Goal: Task Accomplishment & Management: Manage account settings

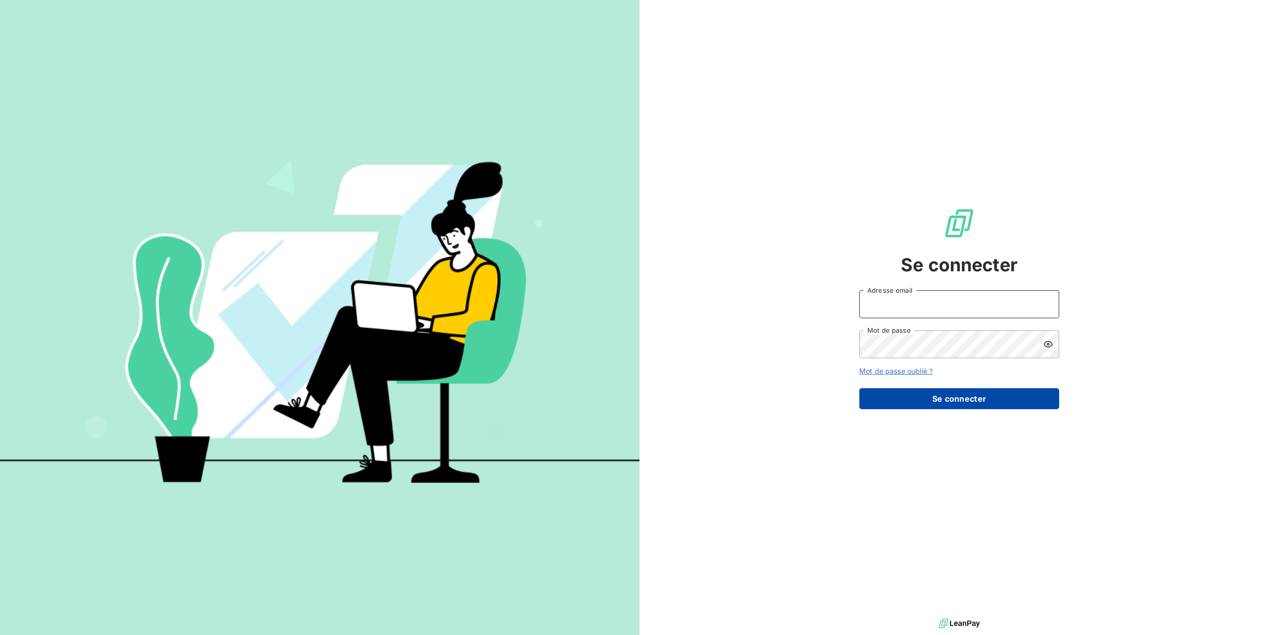
type input "[EMAIL_ADDRESS][DOMAIN_NAME]"
click at [978, 396] on button "Se connecter" at bounding box center [959, 398] width 200 height 21
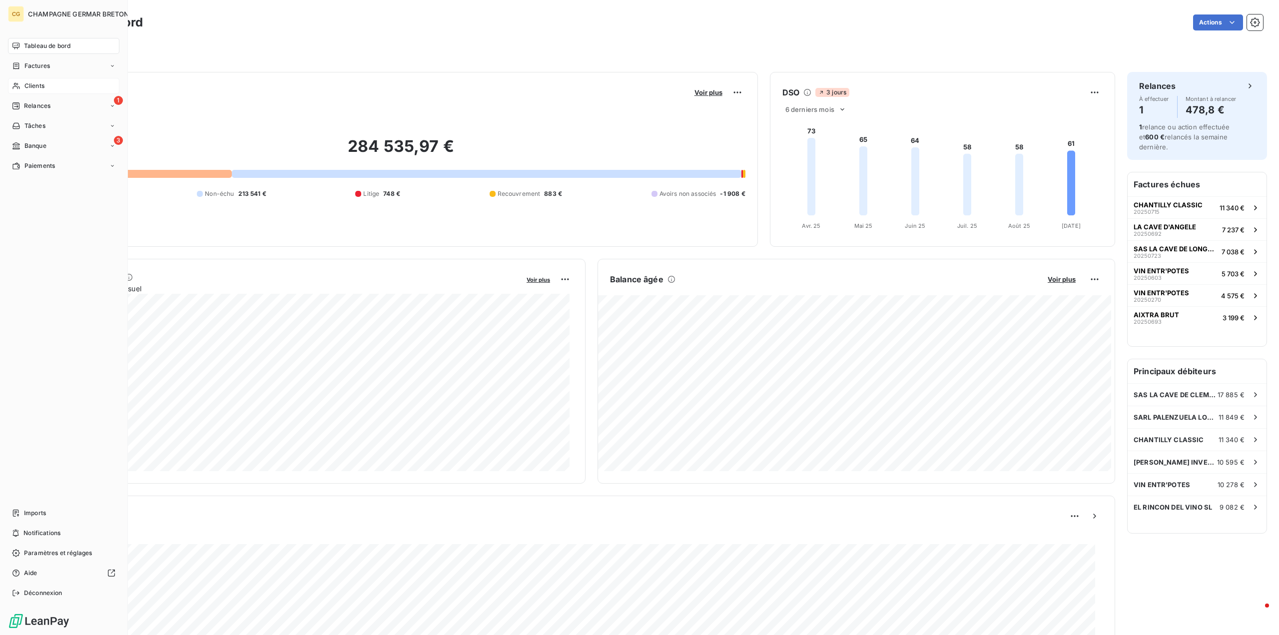
click at [30, 87] on span "Clients" at bounding box center [34, 85] width 20 height 9
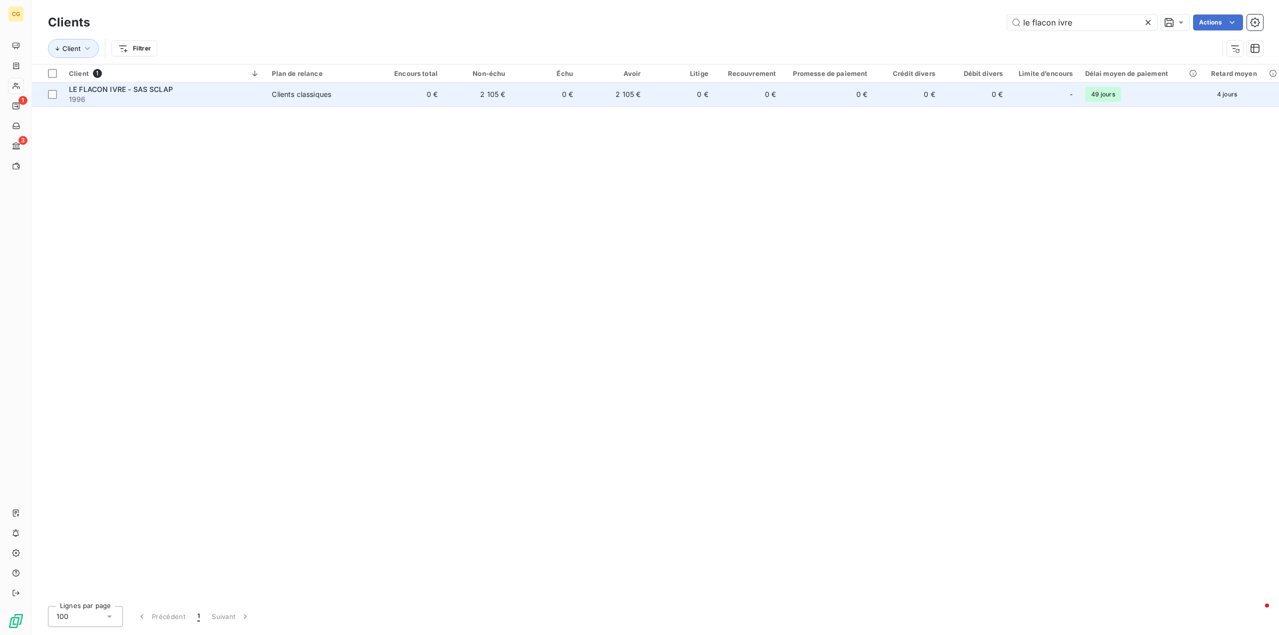
type input "le flacon ivre"
click at [305, 94] on div "Clients classiques" at bounding box center [301, 94] width 59 height 10
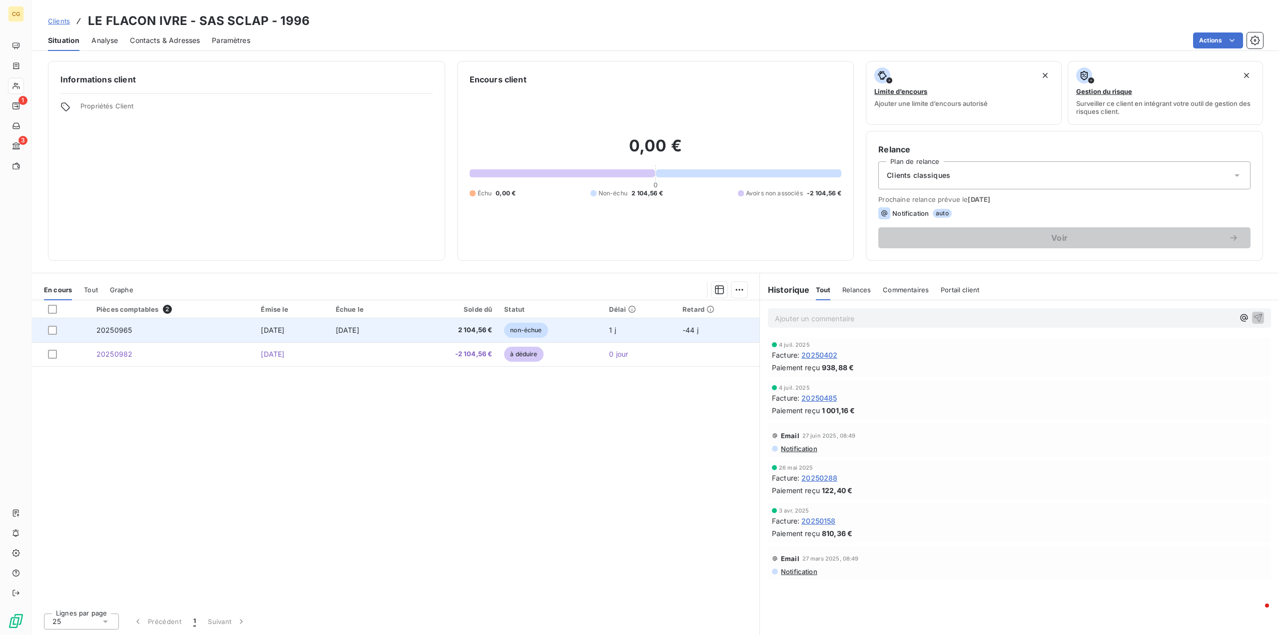
click at [443, 331] on span "2 104,56 €" at bounding box center [451, 330] width 81 height 10
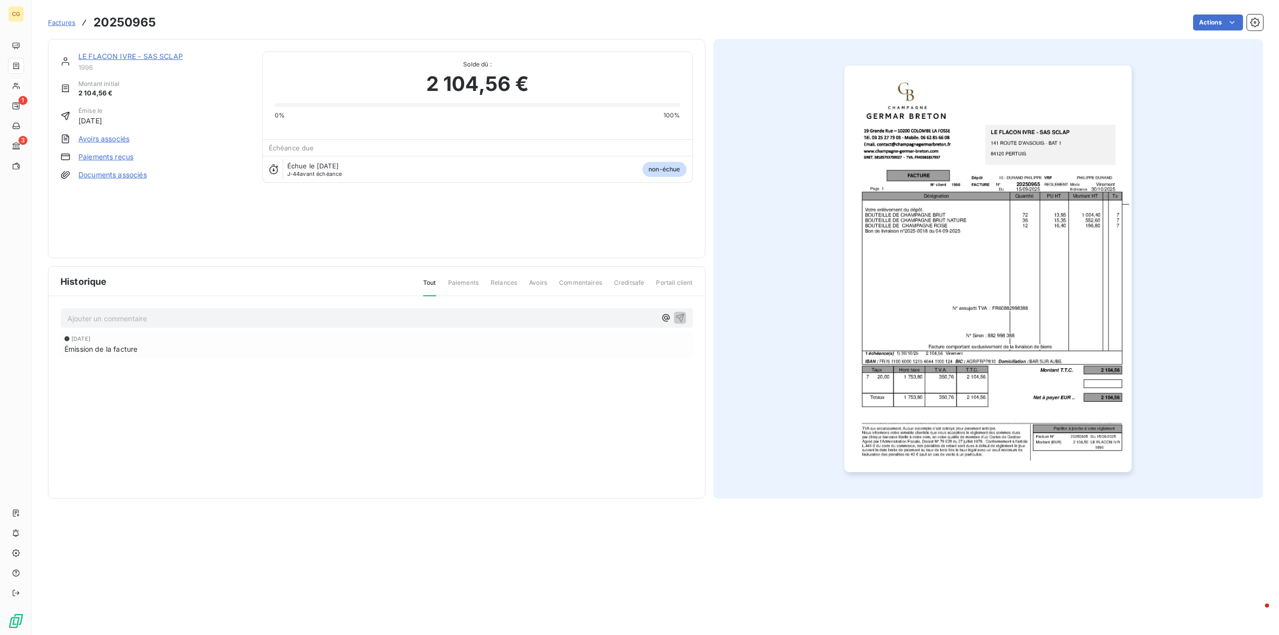
click at [105, 138] on link "Avoirs associés" at bounding box center [103, 139] width 51 height 10
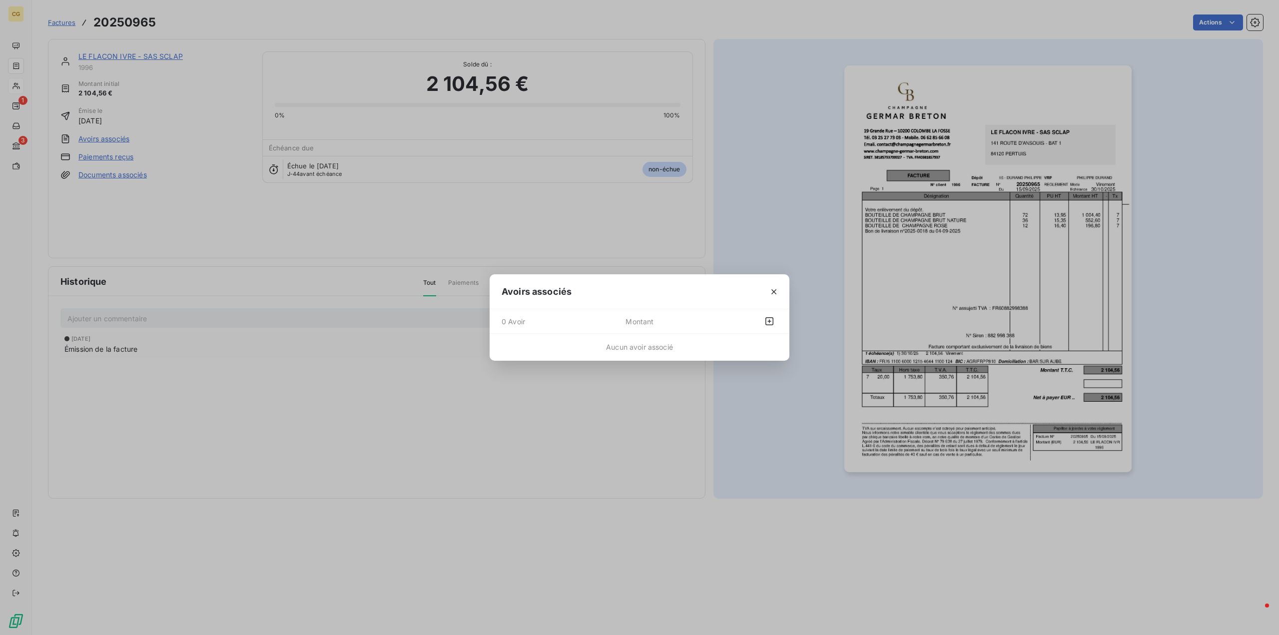
click at [608, 322] on span "0 Avoir" at bounding box center [563, 321] width 124 height 16
click at [771, 321] on icon "button" at bounding box center [769, 321] width 10 height 10
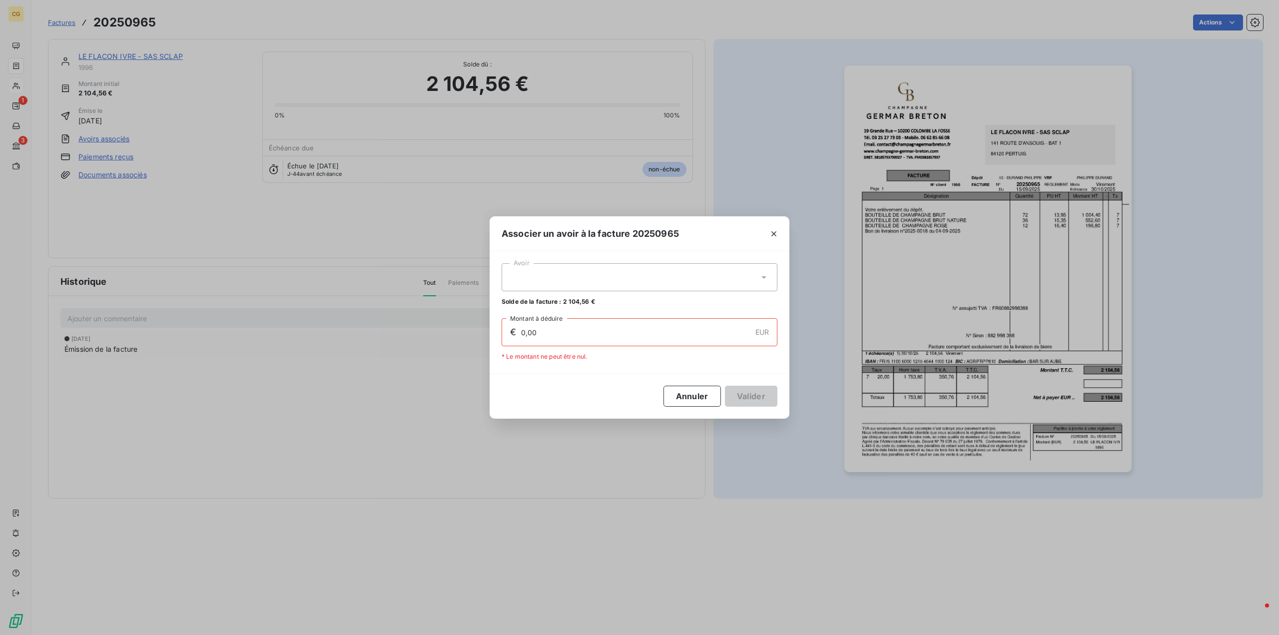
click at [533, 275] on div at bounding box center [639, 277] width 276 height 28
click at [538, 300] on span "20250982" at bounding box center [523, 301] width 32 height 7
type input "2 104,56"
click at [742, 396] on button "Valider" at bounding box center [751, 396] width 52 height 21
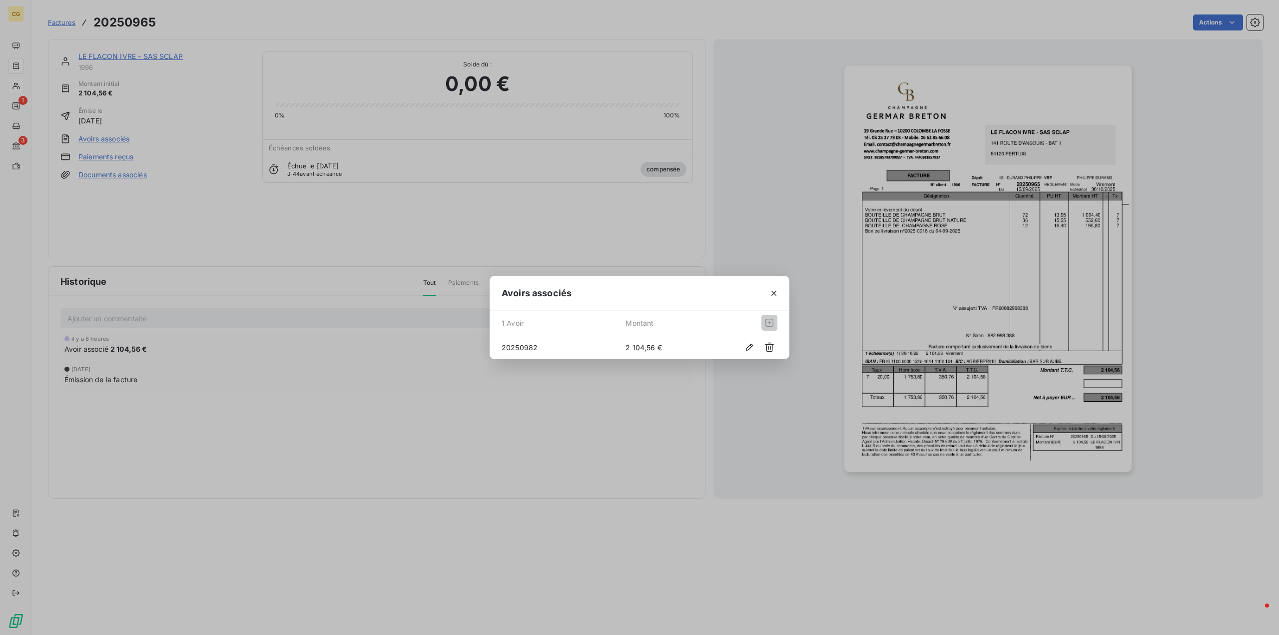
click at [119, 52] on div "Avoirs associés 1 Avoir Montant 20250982 2 104,56 €" at bounding box center [639, 317] width 1279 height 635
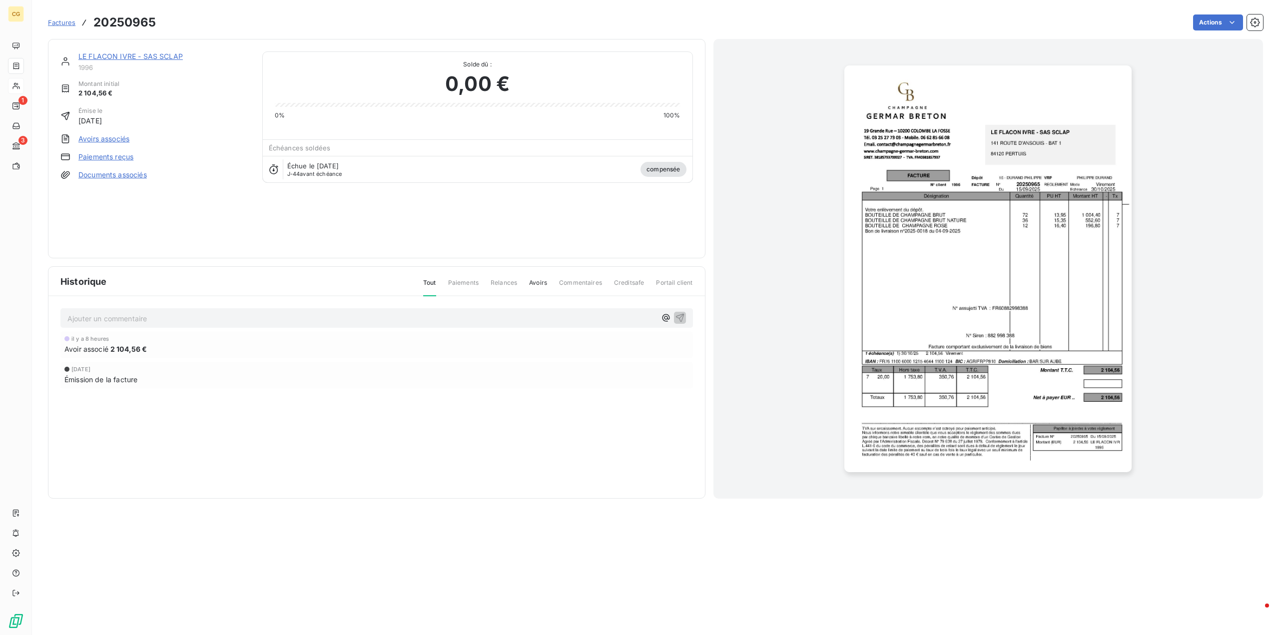
click at [125, 54] on link "LE FLACON IVRE - SAS SCLAP" at bounding box center [130, 56] width 104 height 8
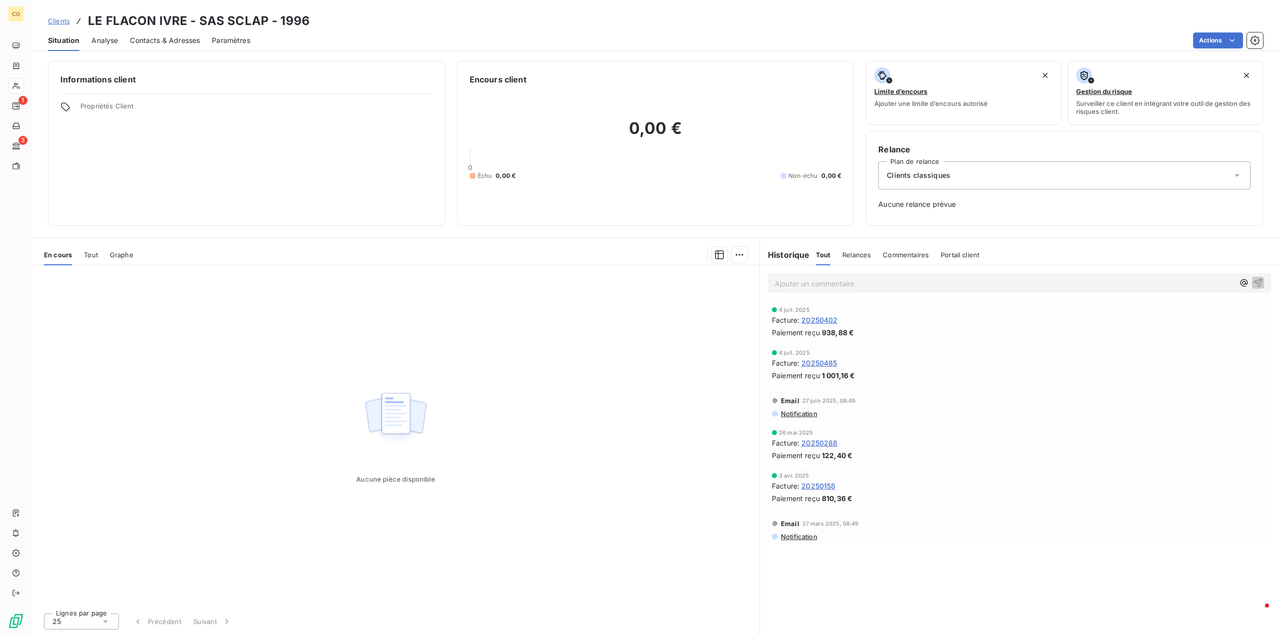
click at [56, 19] on span "Clients" at bounding box center [59, 21] width 22 height 8
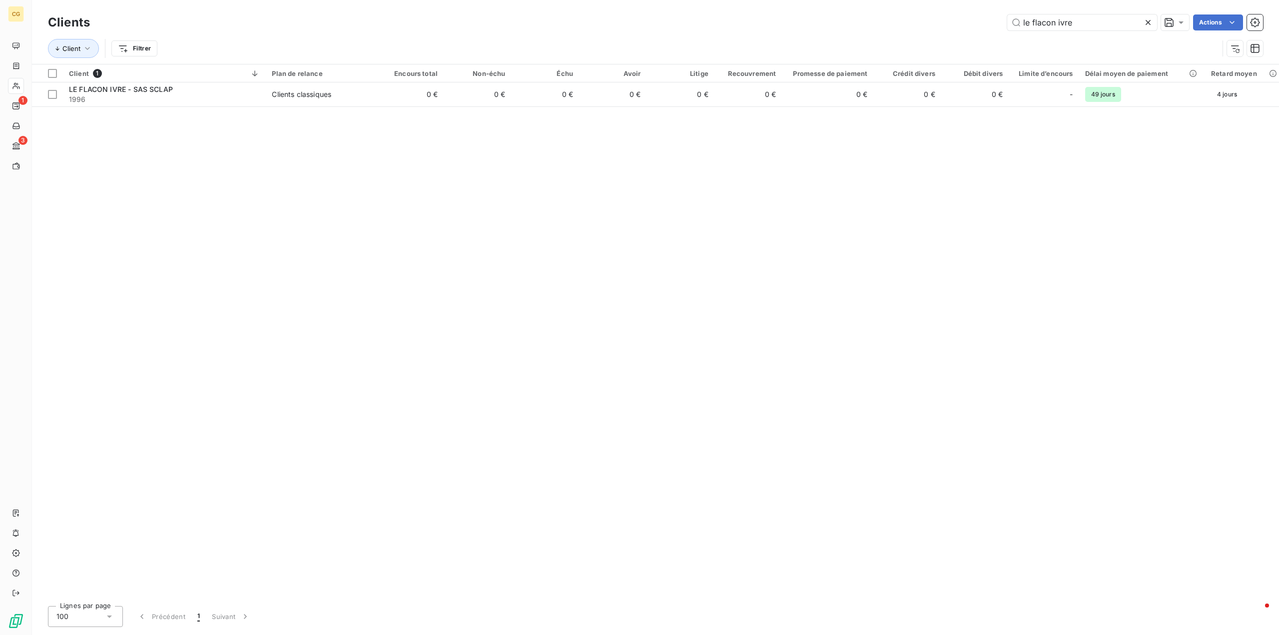
click at [1147, 20] on icon at bounding box center [1148, 22] width 10 height 10
click at [1054, 24] on input "text" at bounding box center [1082, 22] width 150 height 16
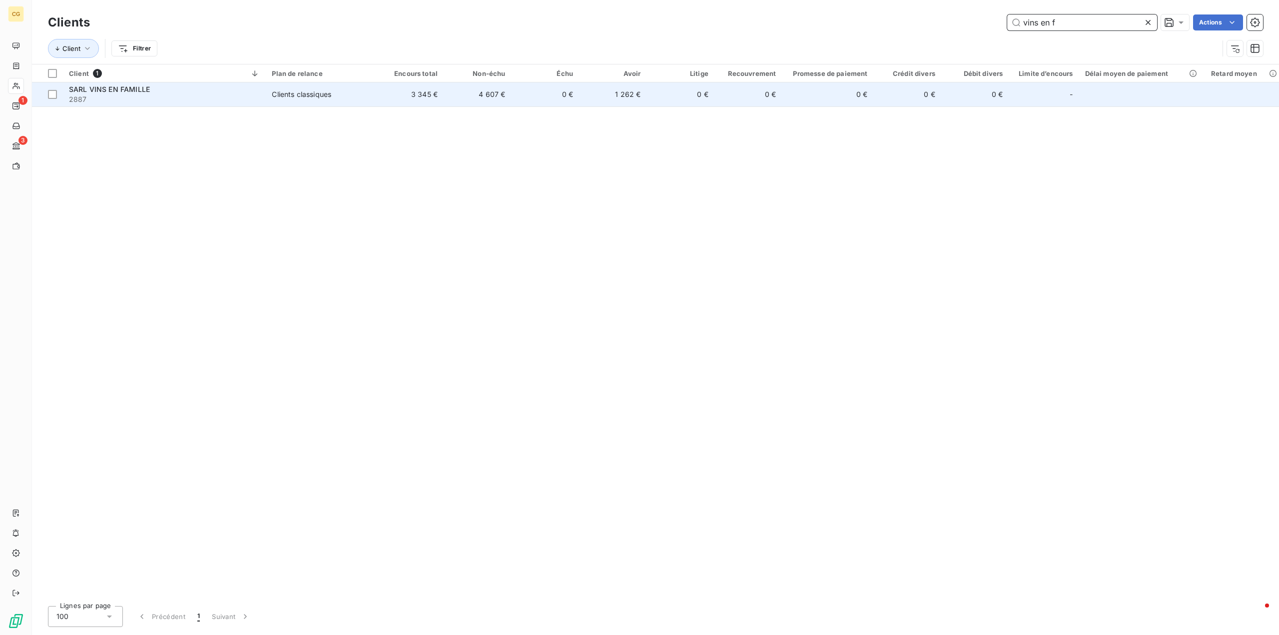
type input "vins en f"
click at [303, 95] on div "Clients classiques" at bounding box center [301, 94] width 59 height 10
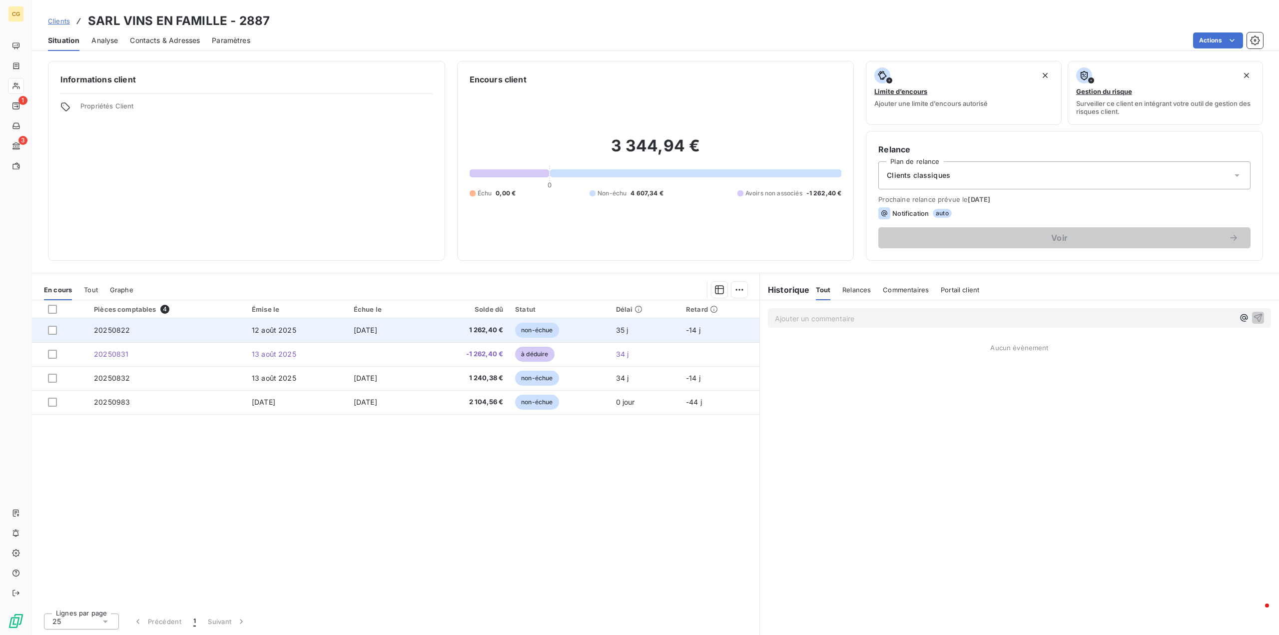
click at [115, 332] on span "20250822" at bounding box center [112, 330] width 36 height 8
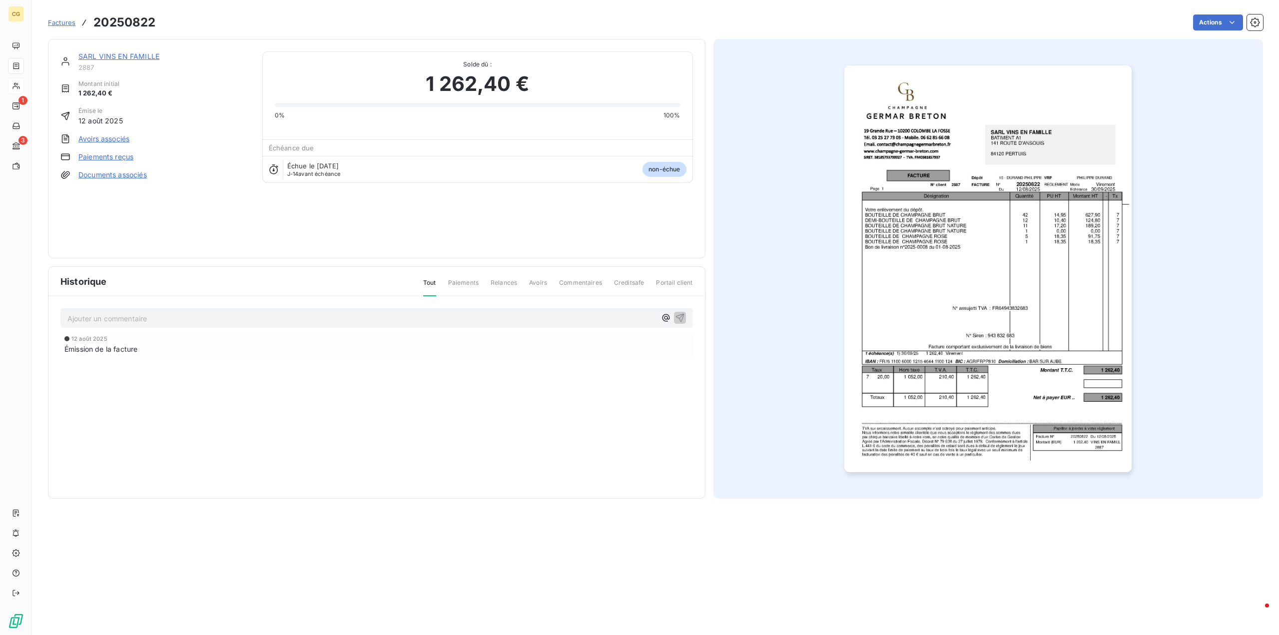
click at [113, 139] on link "Avoirs associés" at bounding box center [103, 139] width 51 height 10
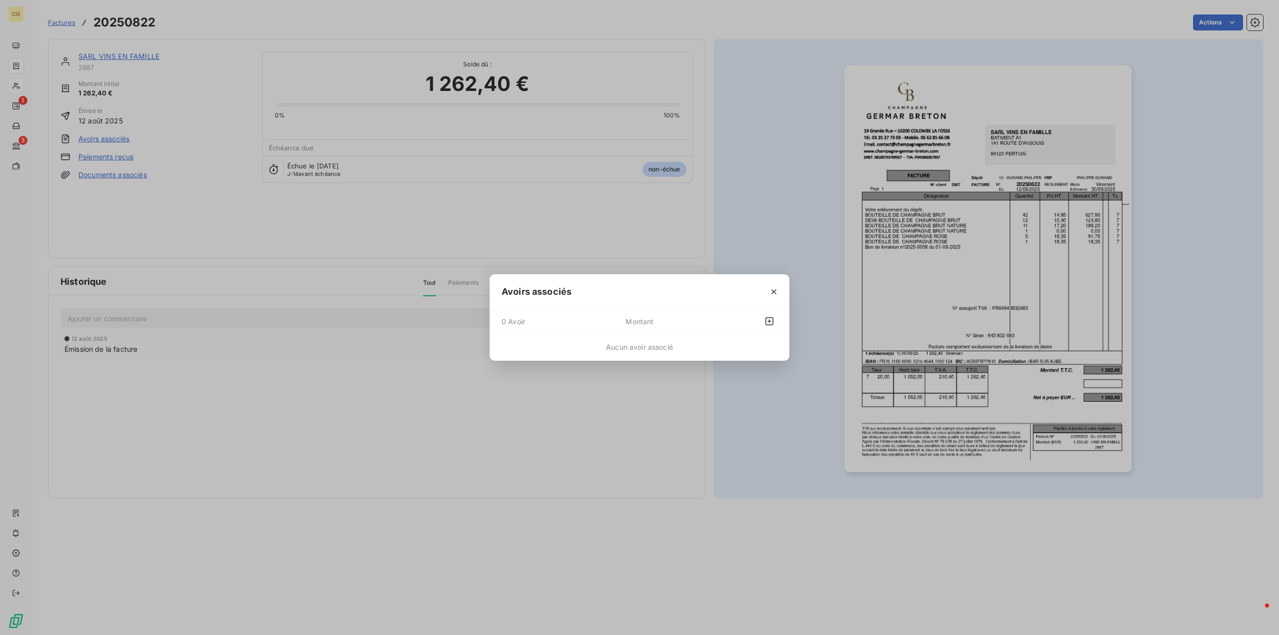
click at [611, 321] on span "0 Avoir" at bounding box center [563, 321] width 124 height 16
click at [767, 320] on icon "button" at bounding box center [769, 321] width 10 height 10
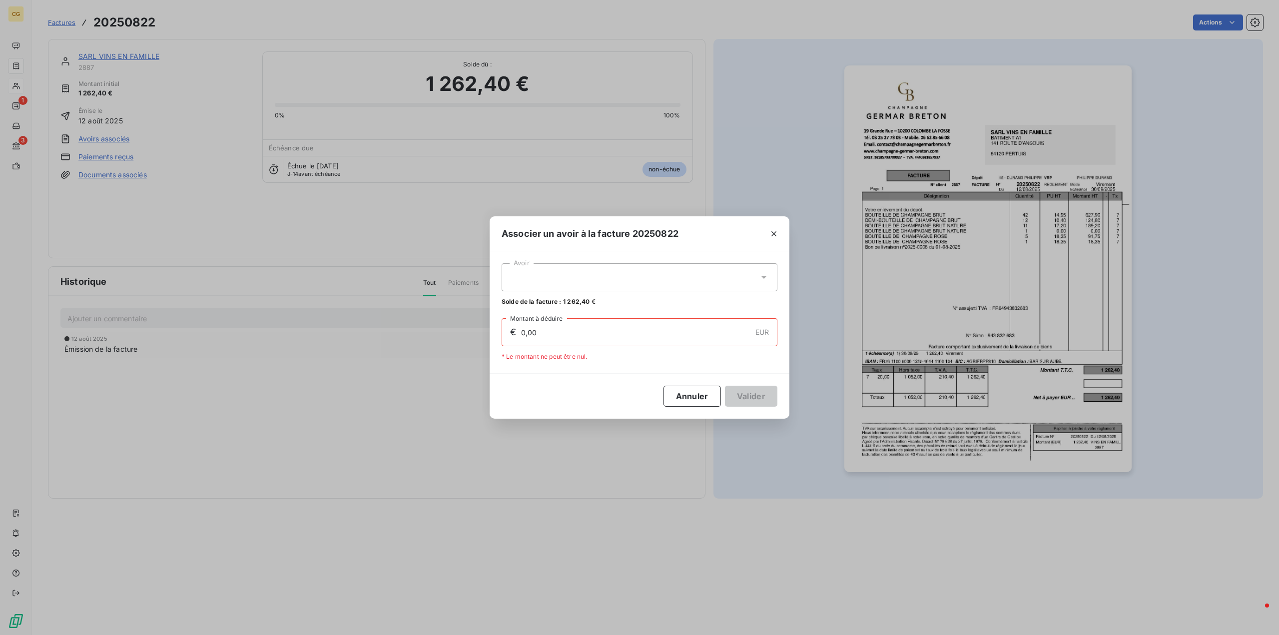
click at [564, 275] on div at bounding box center [639, 277] width 276 height 28
click at [556, 302] on div "20250831 1 262,40 €" at bounding box center [639, 301] width 264 height 9
type input "1 262,40"
click at [751, 399] on button "Valider" at bounding box center [751, 396] width 52 height 21
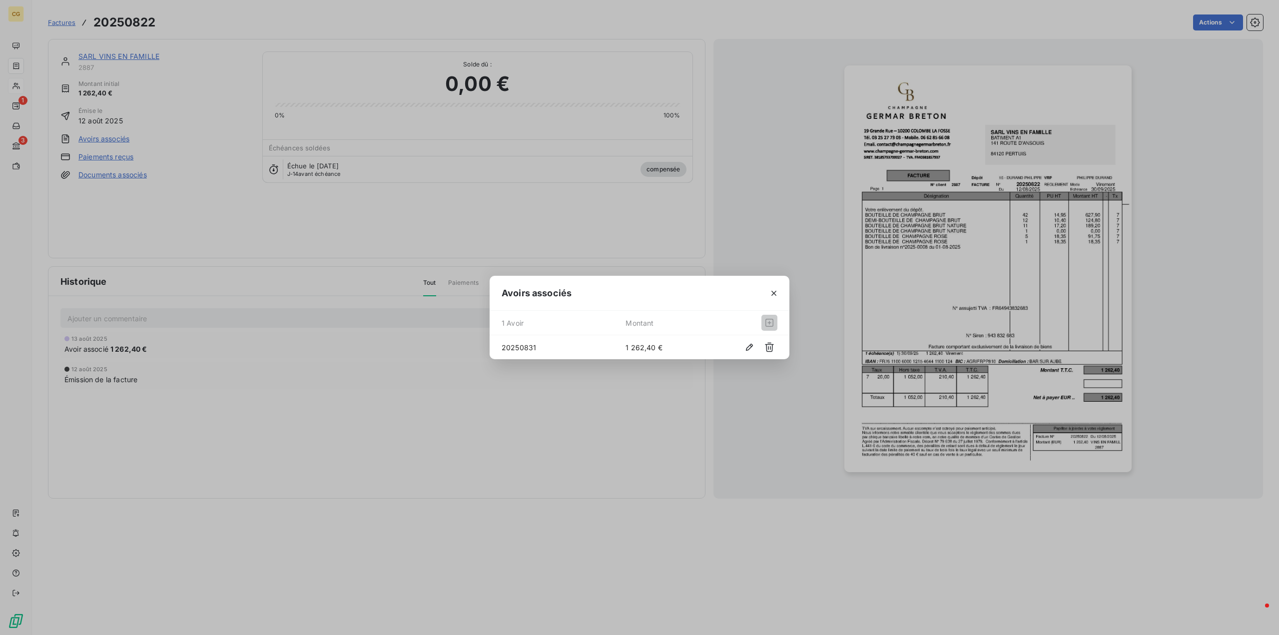
click at [133, 56] on div "Avoirs associés 1 Avoir Montant 20250831 1 262,40 €" at bounding box center [639, 317] width 1279 height 635
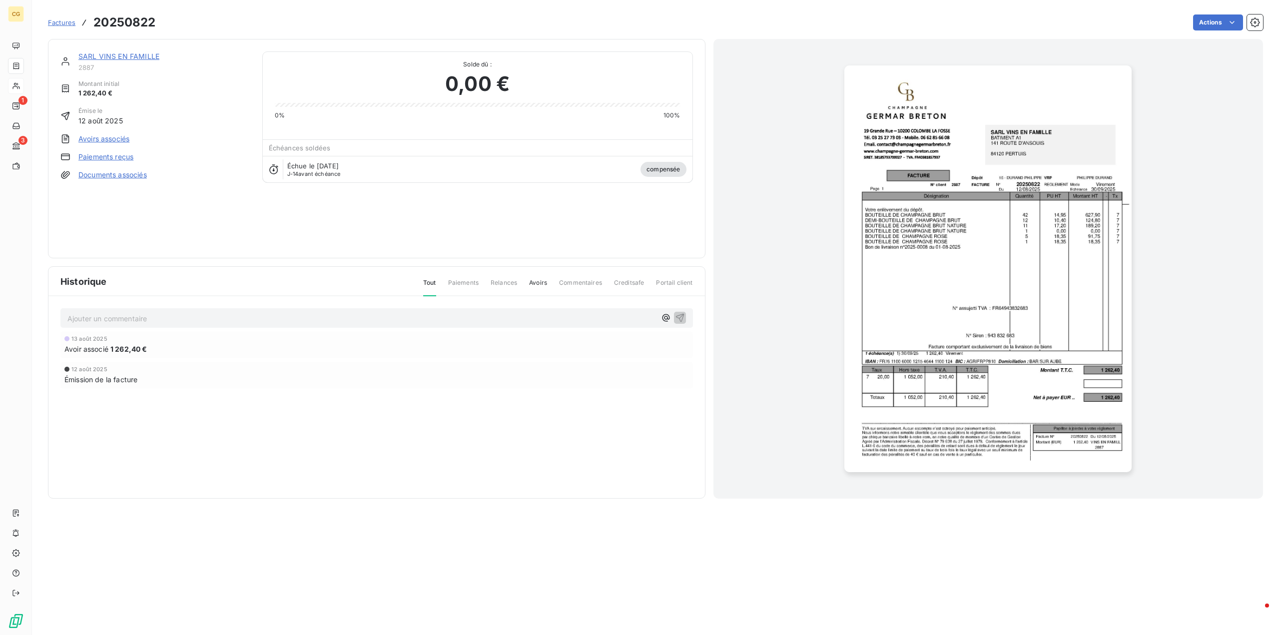
click at [133, 57] on link "SARL VINS EN FAMILLE" at bounding box center [118, 56] width 81 height 8
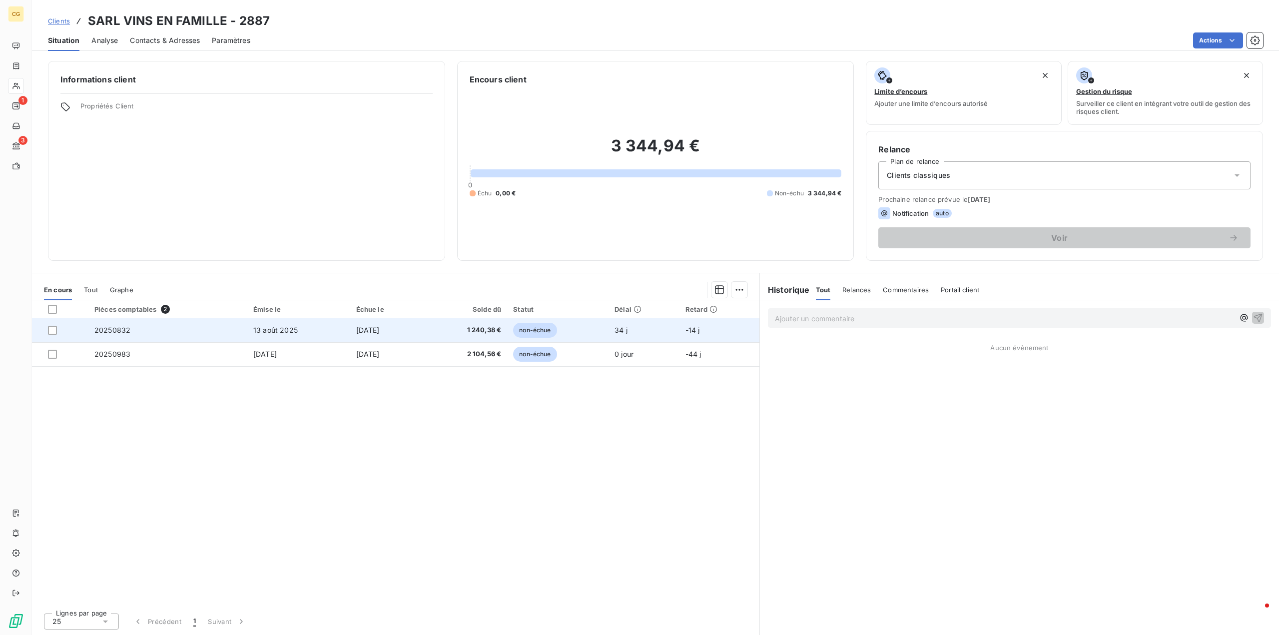
click at [550, 330] on span "non-échue" at bounding box center [534, 330] width 43 height 15
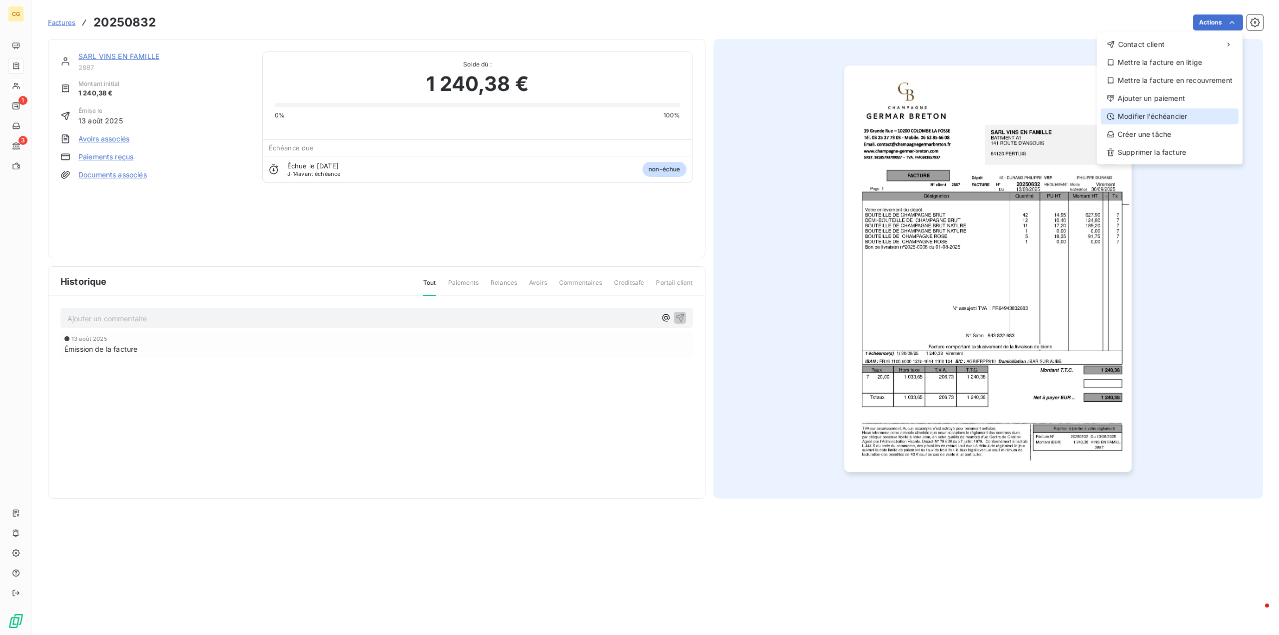
click at [1173, 114] on div "Modifier l’échéancier" at bounding box center [1169, 116] width 138 height 16
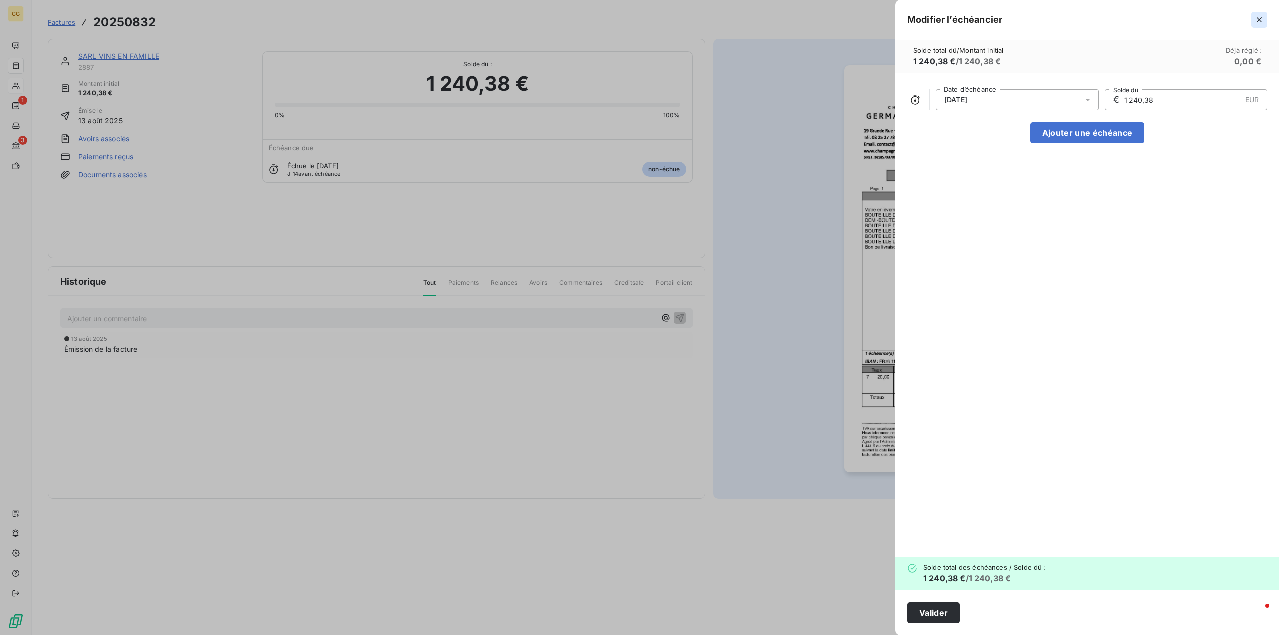
click at [1258, 17] on icon "button" at bounding box center [1259, 20] width 10 height 10
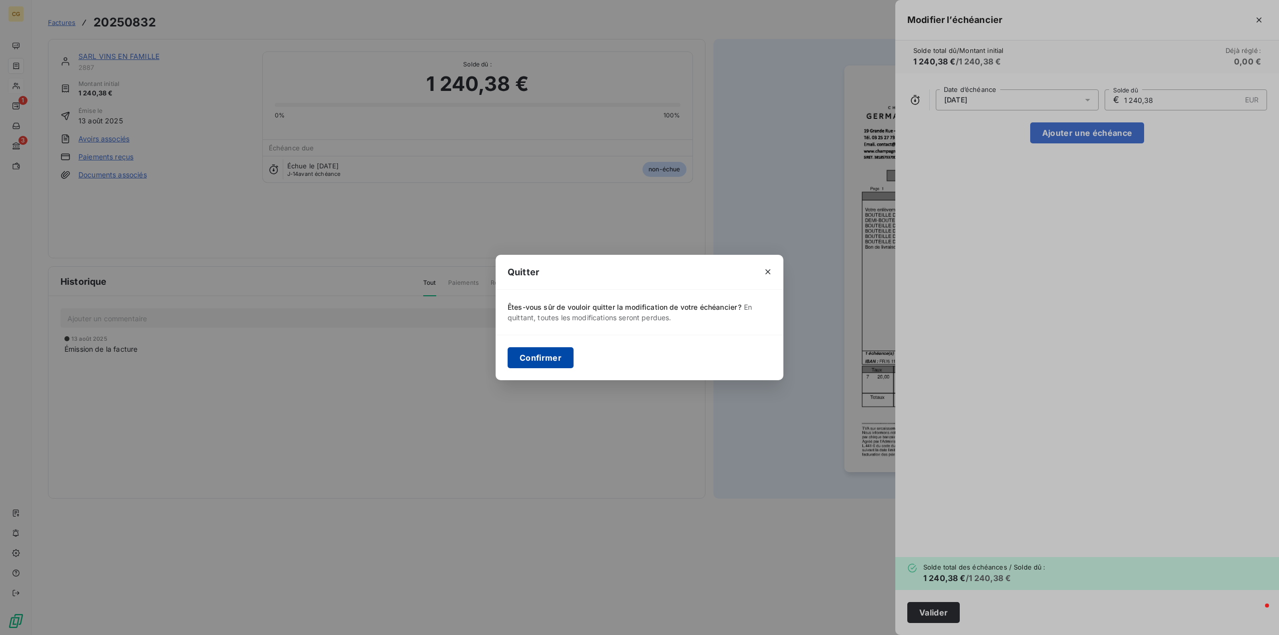
click at [546, 363] on button "Confirmer" at bounding box center [540, 357] width 66 height 21
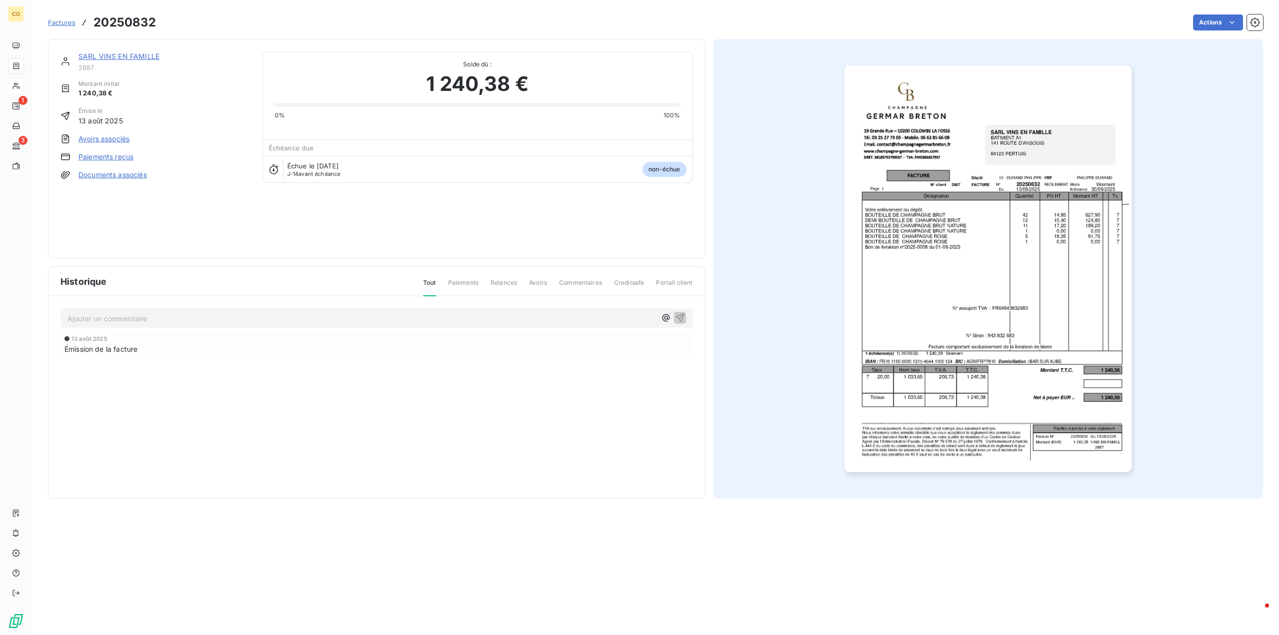
click at [141, 57] on link "SARL VINS EN FAMILLE" at bounding box center [118, 56] width 81 height 8
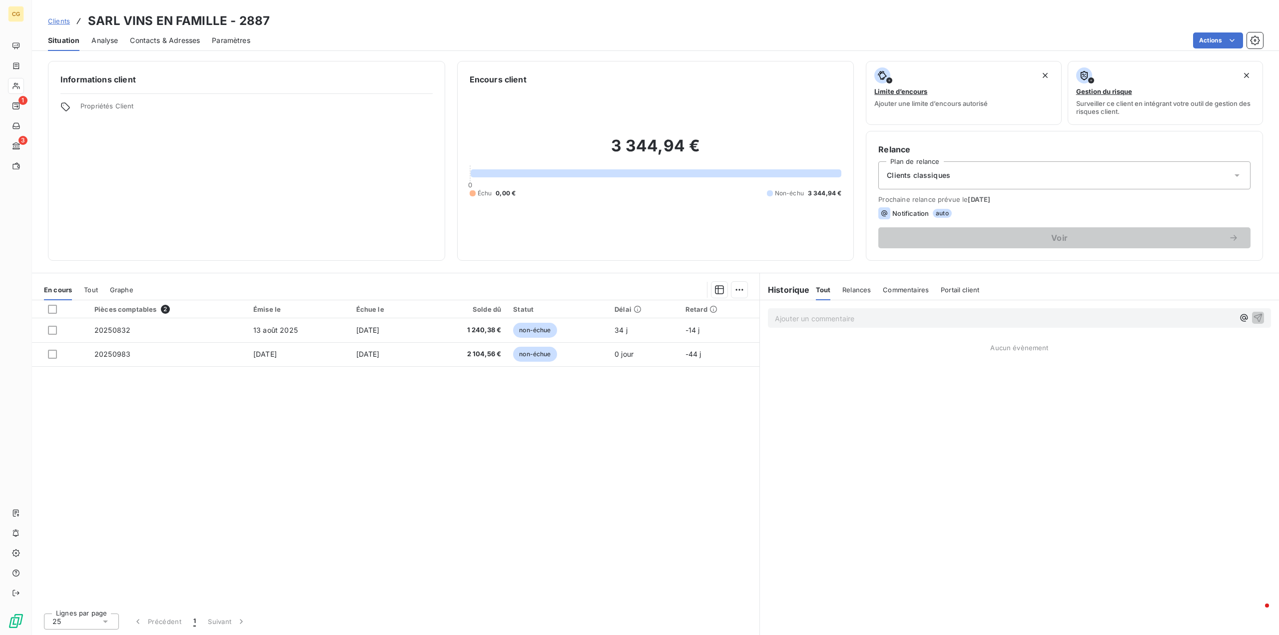
click at [1007, 167] on div "Clients classiques" at bounding box center [1064, 175] width 372 height 28
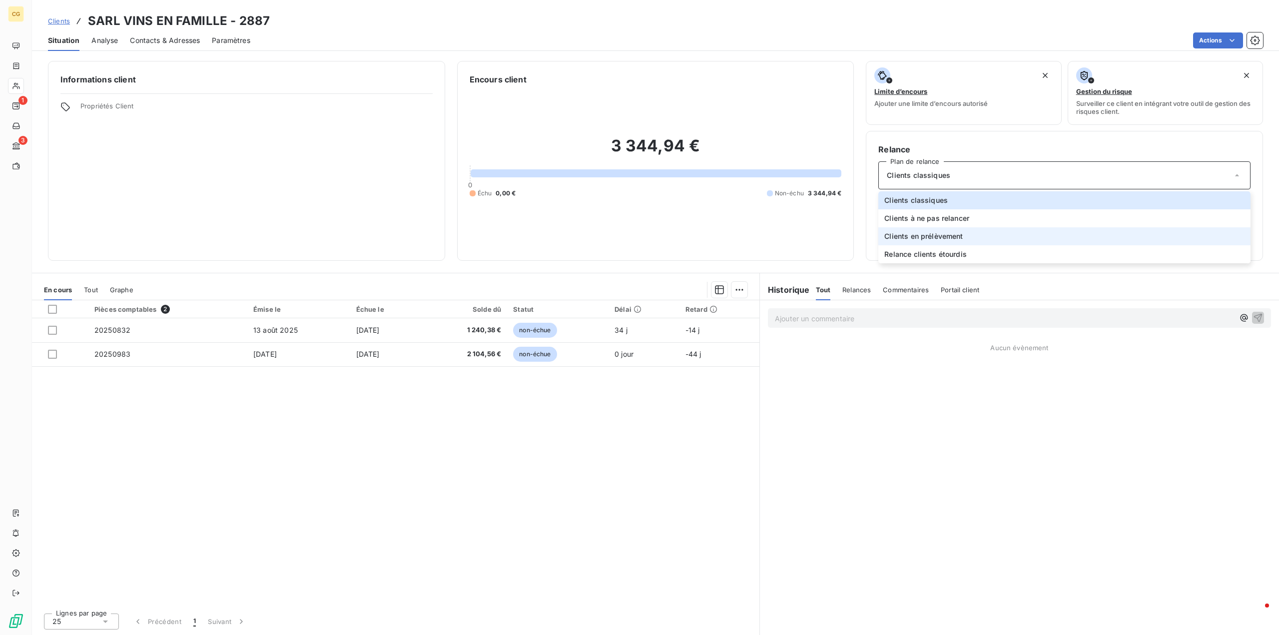
click at [955, 235] on span "Clients en prélèvement" at bounding box center [923, 236] width 78 height 10
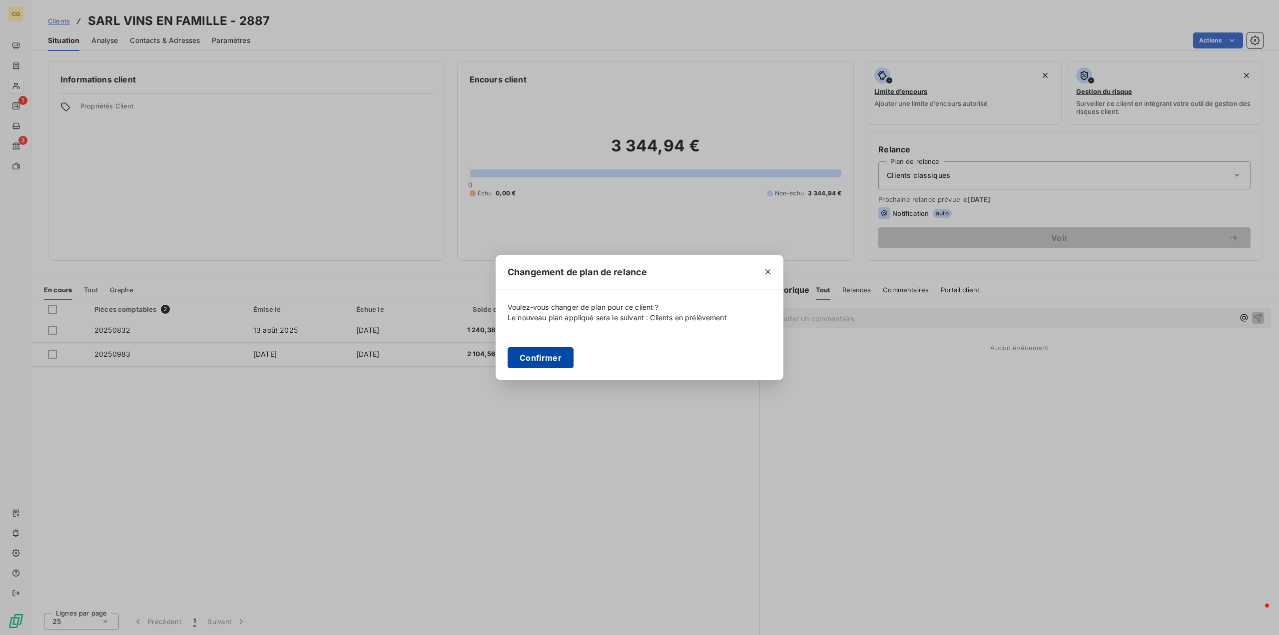
click at [535, 356] on button "Confirmer" at bounding box center [540, 357] width 66 height 21
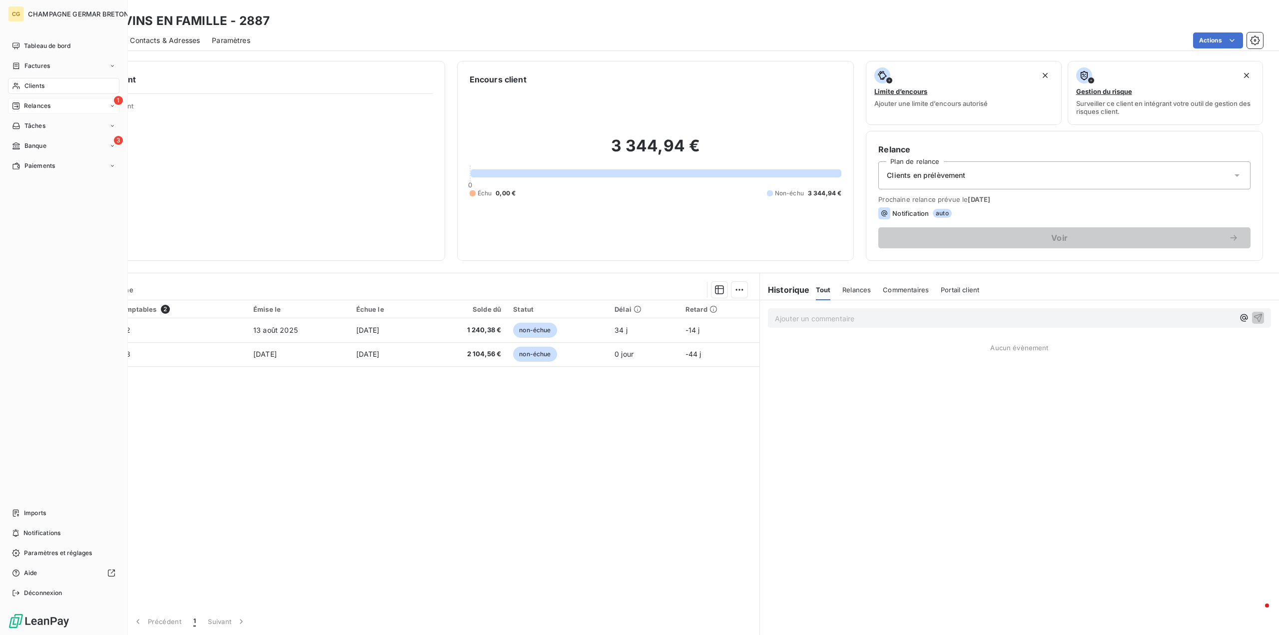
click at [21, 106] on div "Relances" at bounding box center [31, 105] width 38 height 9
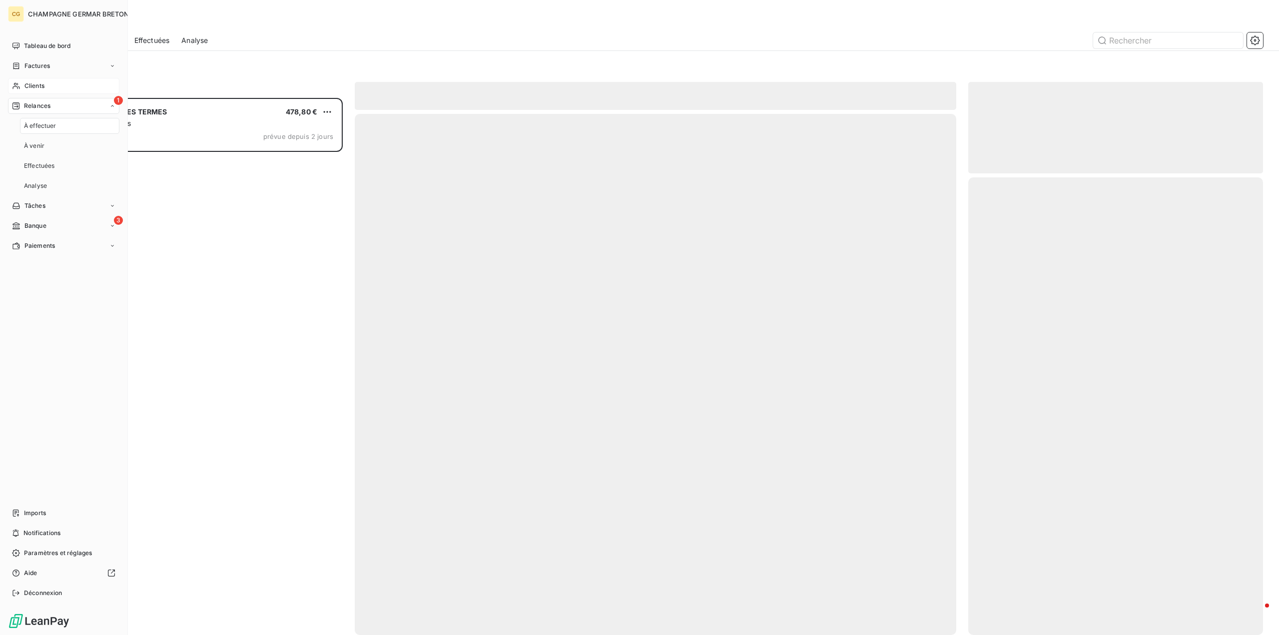
scroll to position [529, 287]
